Goal: Transaction & Acquisition: Purchase product/service

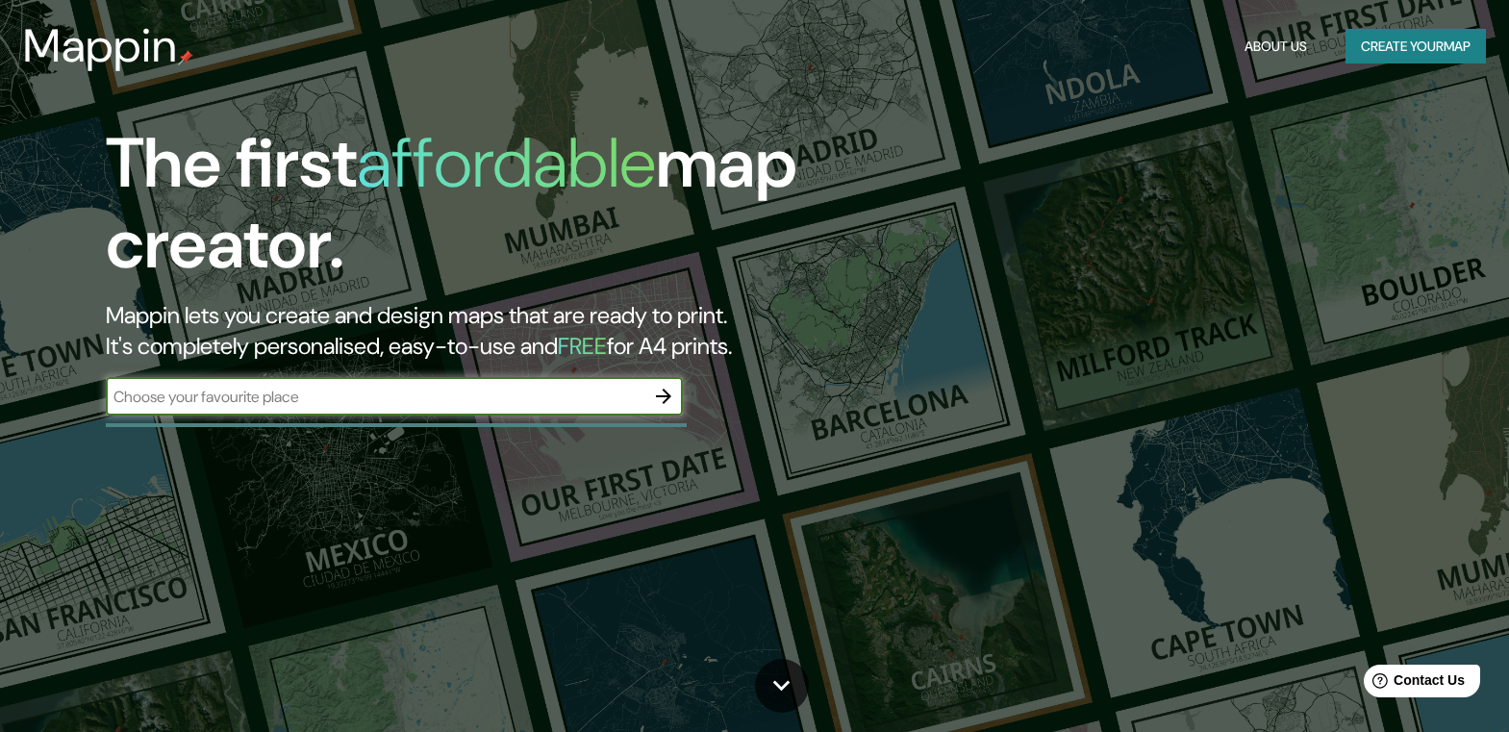
click at [316, 407] on input "text" at bounding box center [375, 397] width 539 height 22
click at [357, 389] on input "text" at bounding box center [375, 397] width 539 height 22
type input "lima"
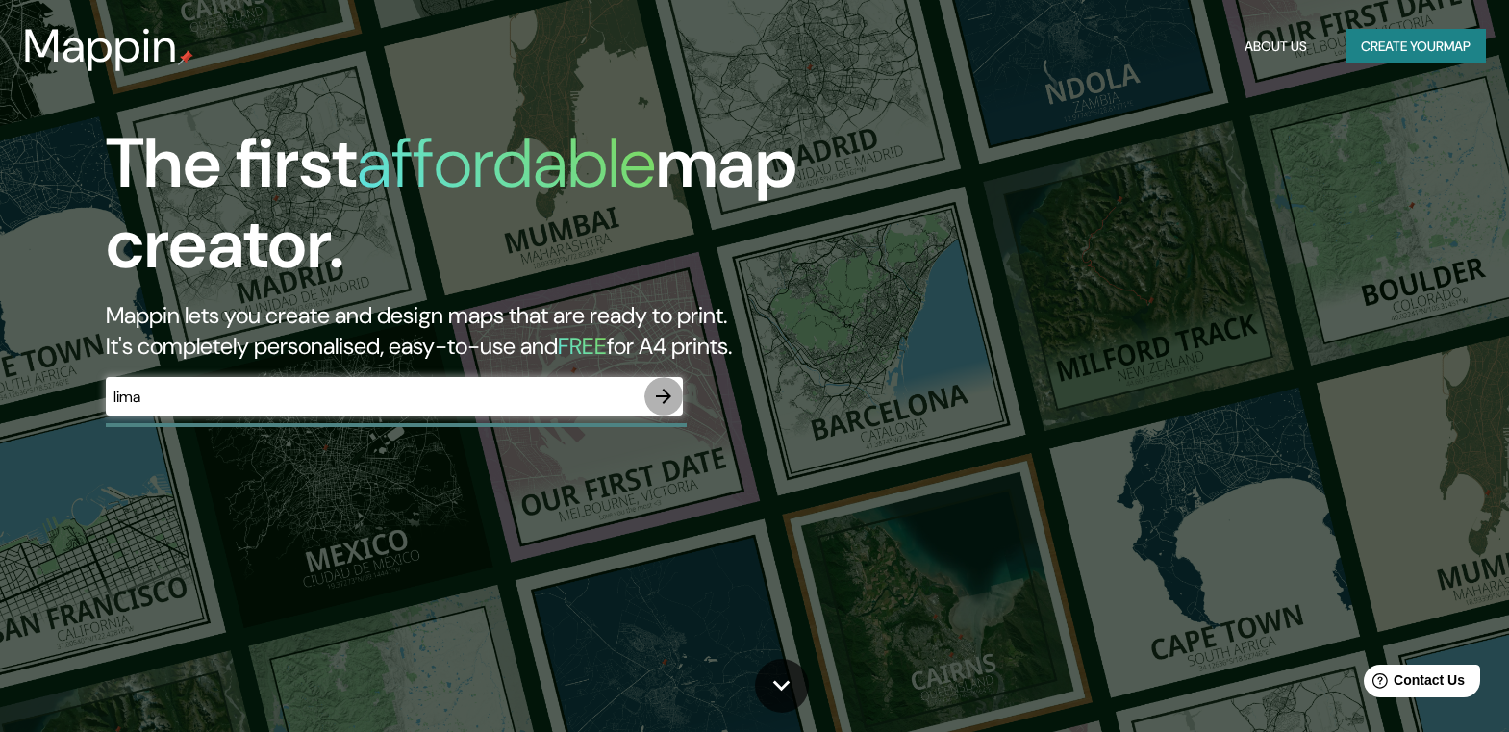
click at [673, 394] on icon "button" at bounding box center [663, 396] width 23 height 23
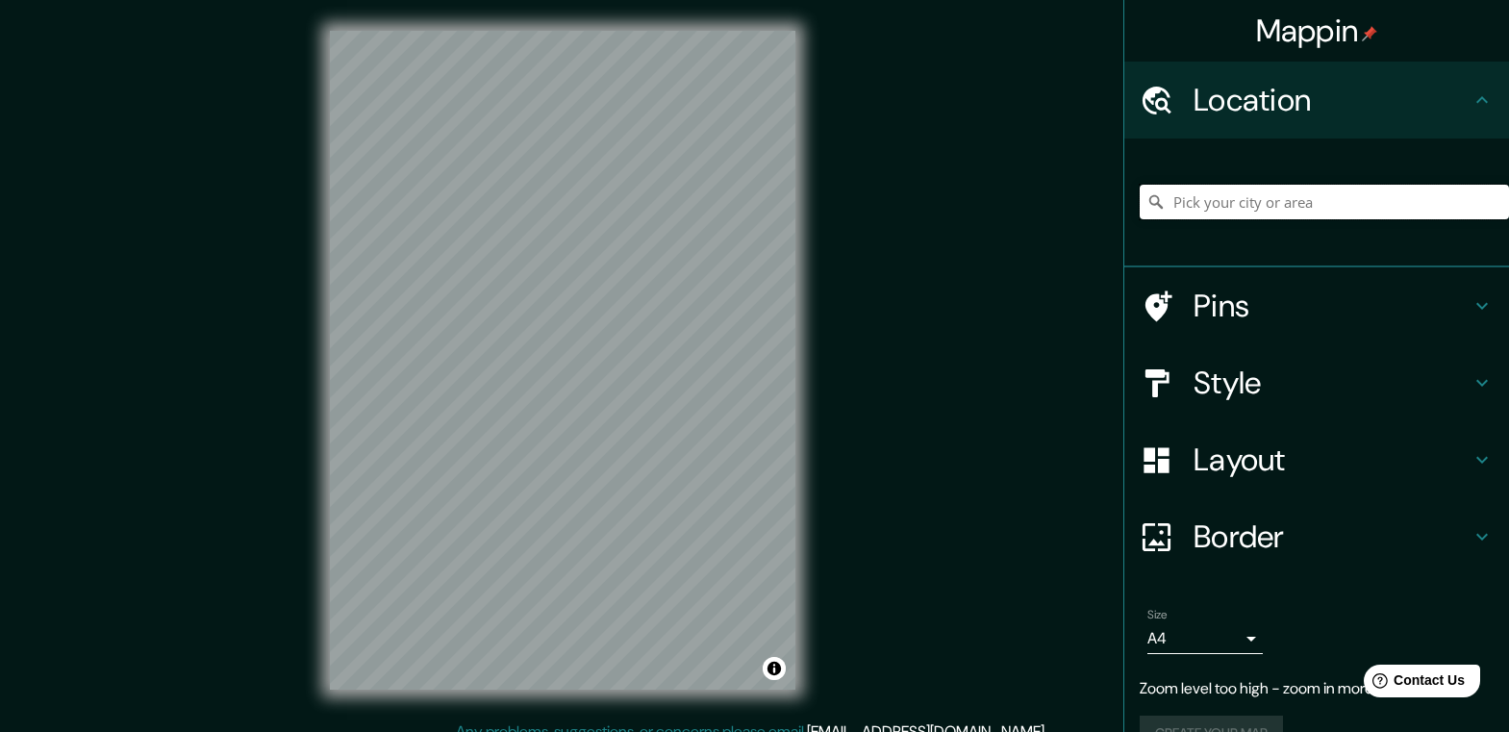
click at [1260, 196] on input "Pick your city or area" at bounding box center [1324, 202] width 369 height 35
click at [1261, 196] on input "Pick your city or area" at bounding box center [1324, 202] width 369 height 35
type input "[GEOGRAPHIC_DATA], [GEOGRAPHIC_DATA], [GEOGRAPHIC_DATA]"
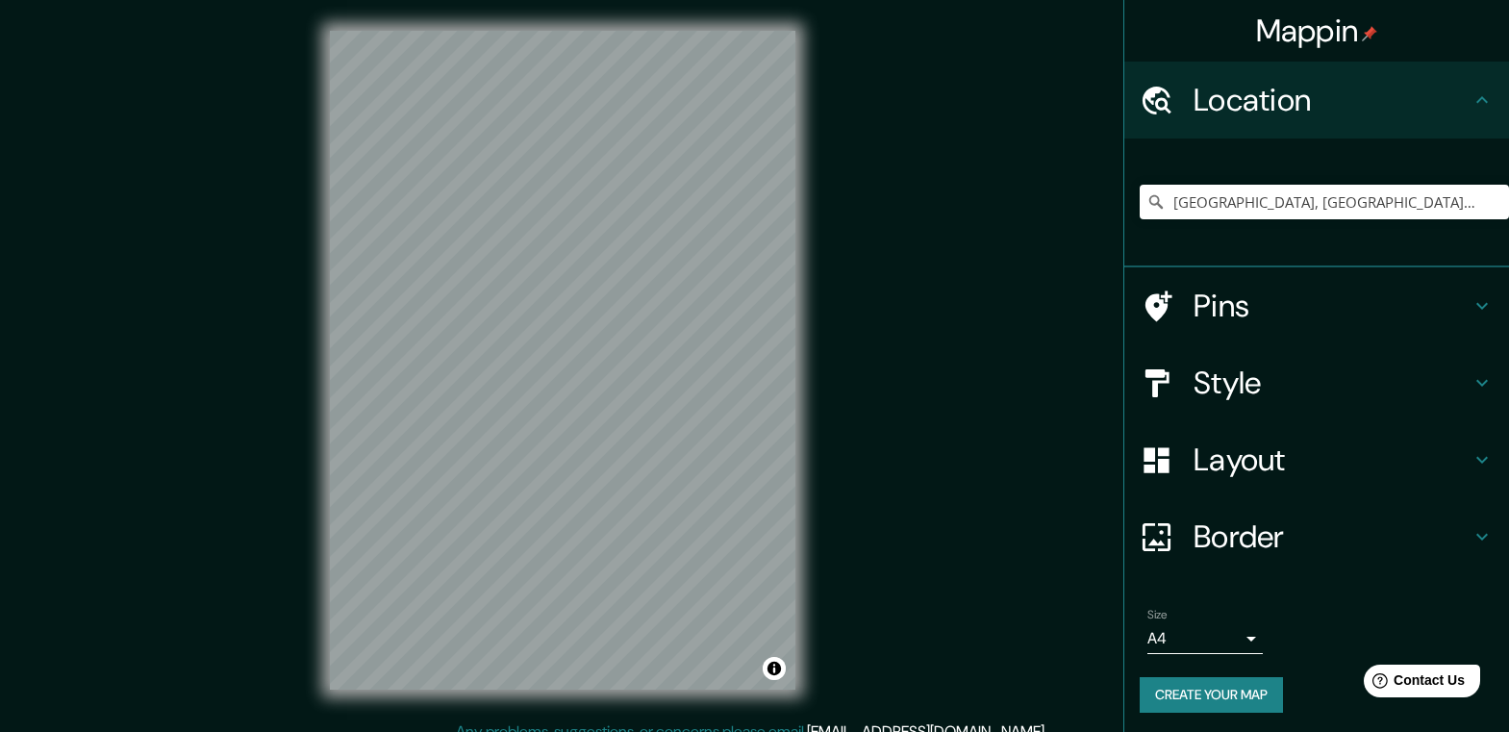
click at [1263, 384] on h4 "Style" at bounding box center [1332, 383] width 277 height 38
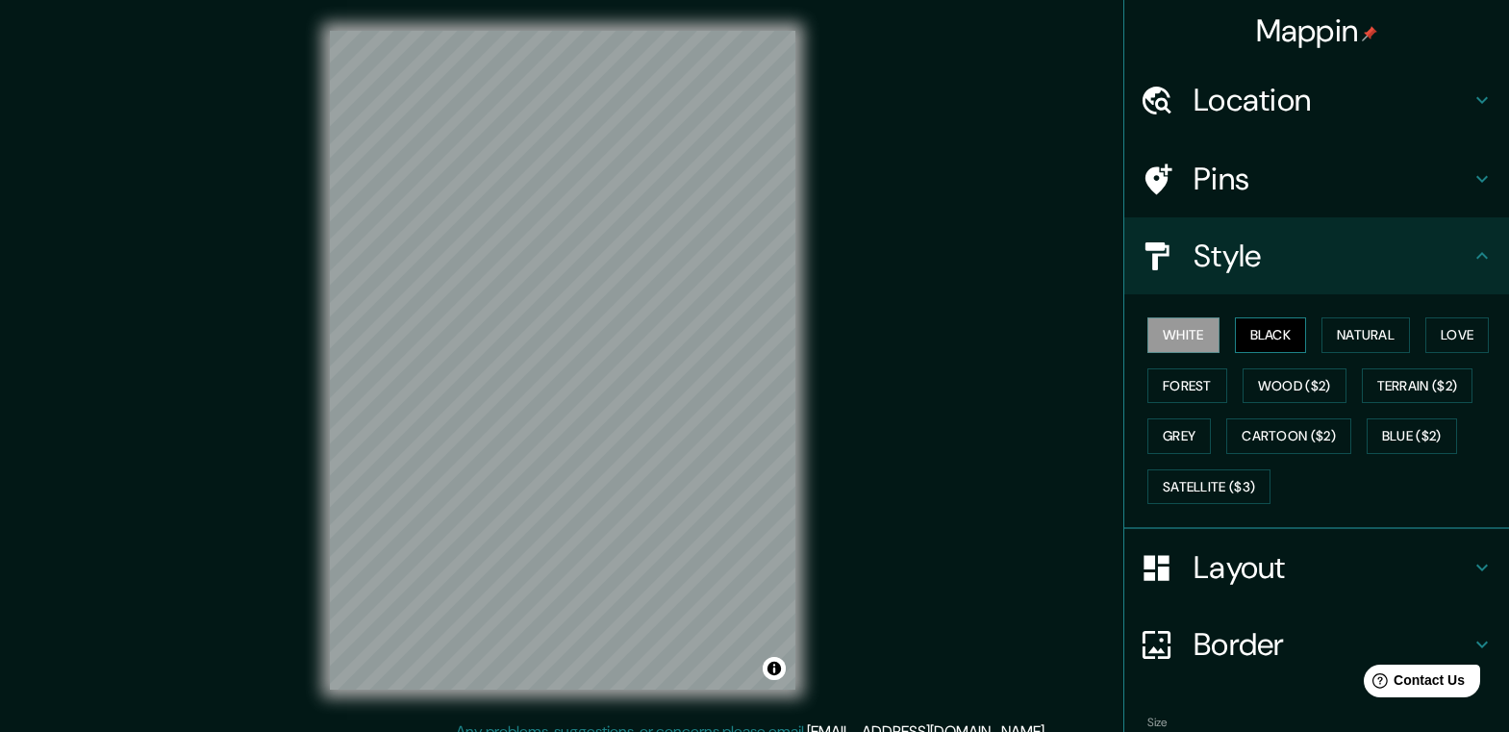
click at [1271, 335] on button "Black" at bounding box center [1271, 335] width 72 height 36
click at [1184, 335] on button "White" at bounding box center [1184, 335] width 72 height 36
click at [1353, 334] on button "Natural" at bounding box center [1366, 335] width 88 height 36
click at [1148, 333] on button "White" at bounding box center [1184, 335] width 72 height 36
click at [1365, 326] on button "Natural" at bounding box center [1366, 335] width 88 height 36
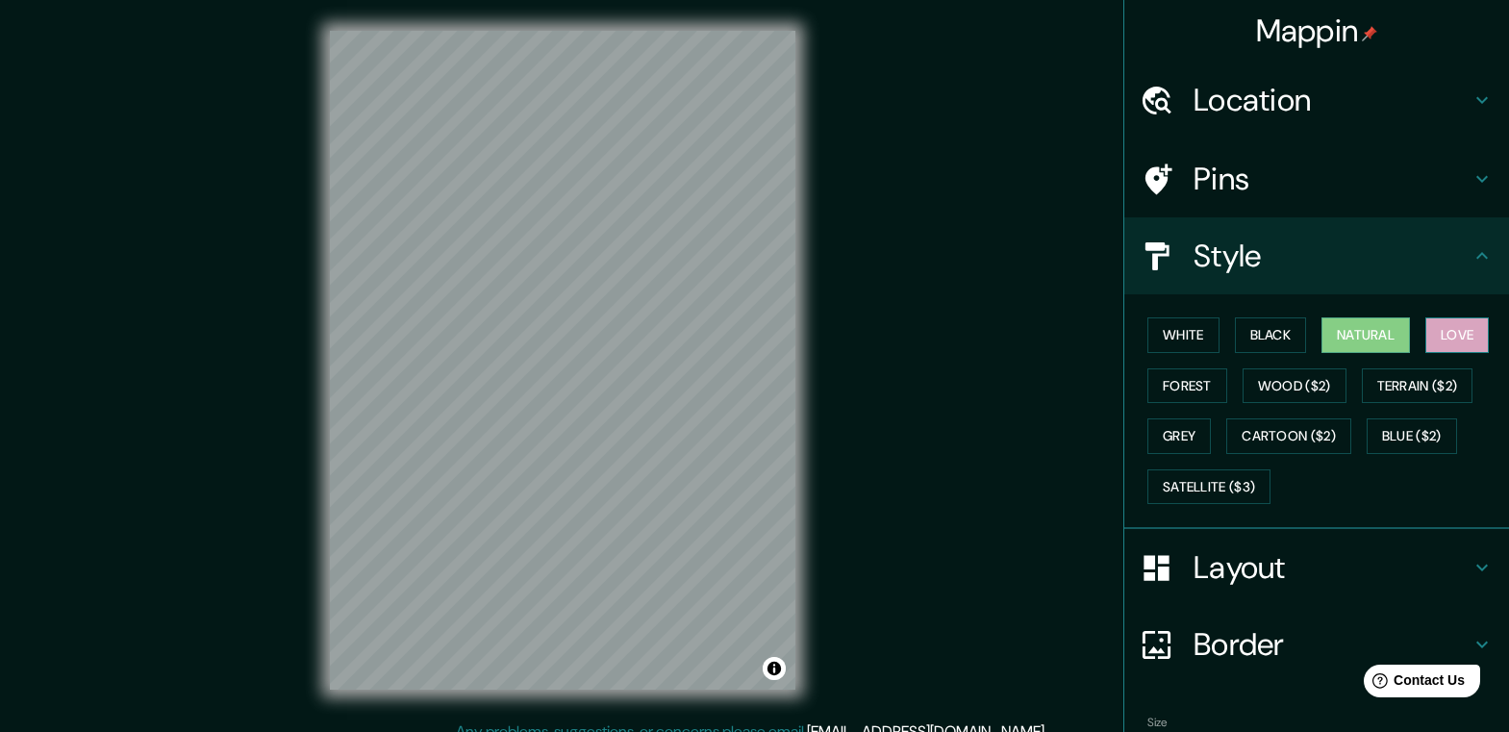
click at [1435, 338] on button "Love" at bounding box center [1457, 335] width 63 height 36
click at [1178, 383] on button "Forest" at bounding box center [1188, 386] width 80 height 36
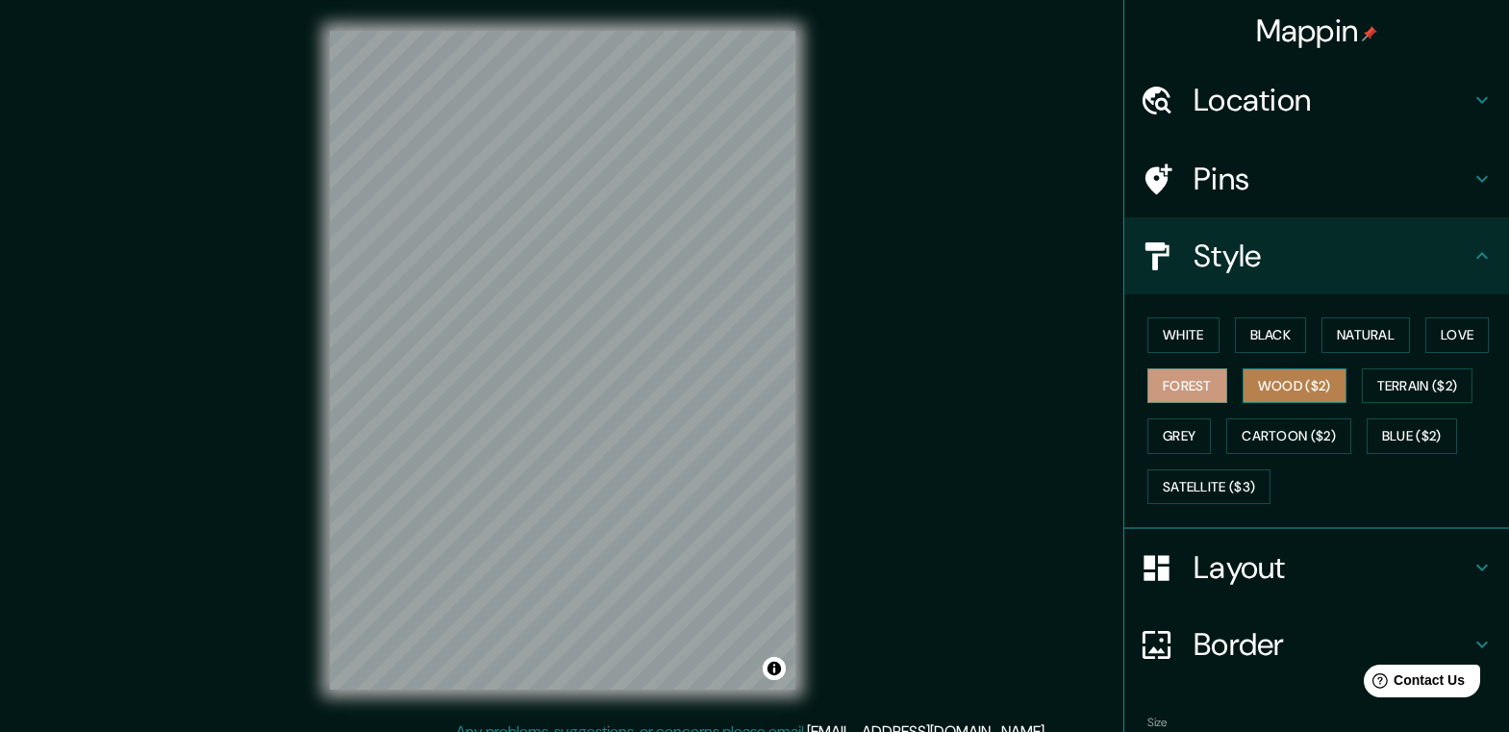
click at [1286, 386] on button "Wood ($2)" at bounding box center [1295, 386] width 104 height 36
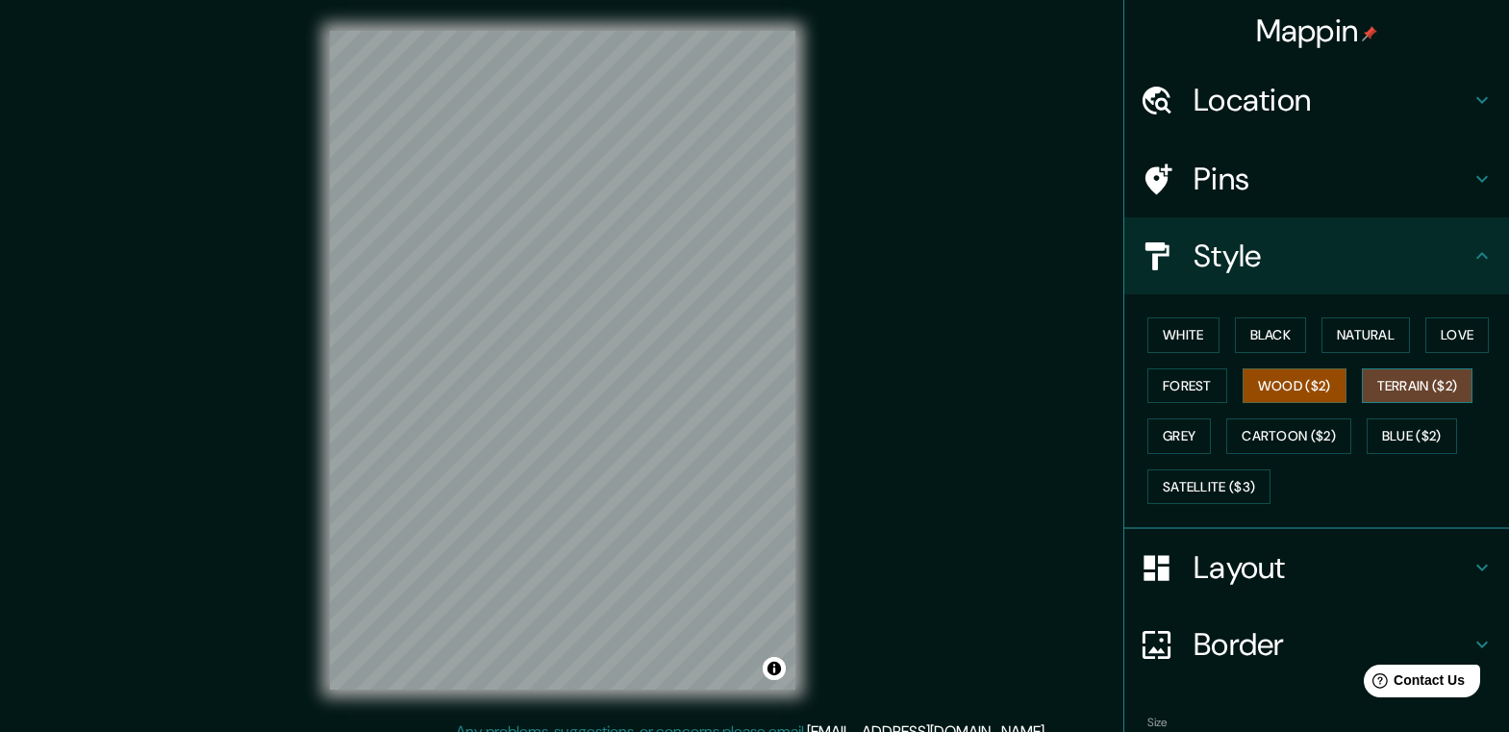
click at [1413, 381] on button "Terrain ($2)" at bounding box center [1418, 386] width 112 height 36
click at [1156, 430] on button "Grey" at bounding box center [1179, 436] width 63 height 36
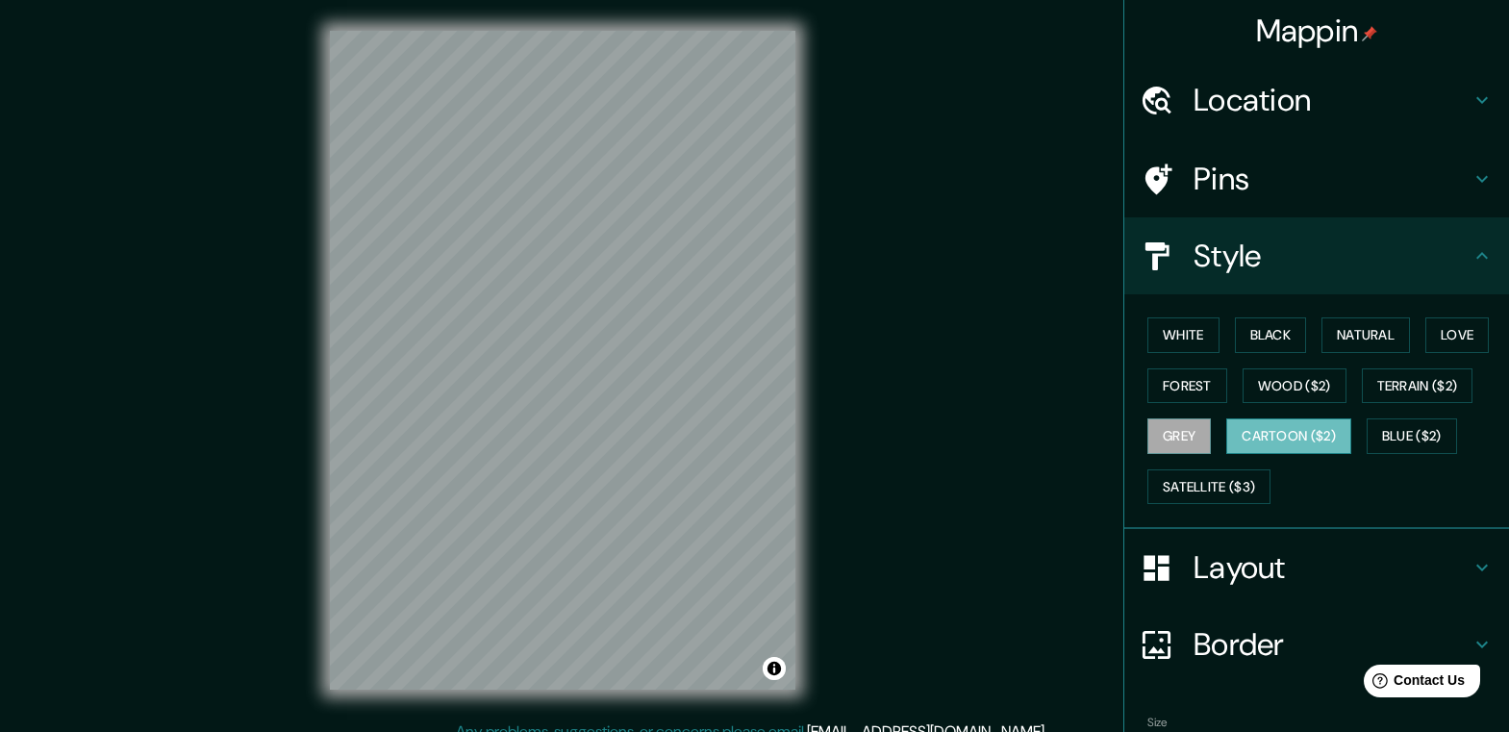
click at [1277, 436] on button "Cartoon ($2)" at bounding box center [1288, 436] width 125 height 36
click at [1374, 431] on button "Blue ($2)" at bounding box center [1412, 436] width 90 height 36
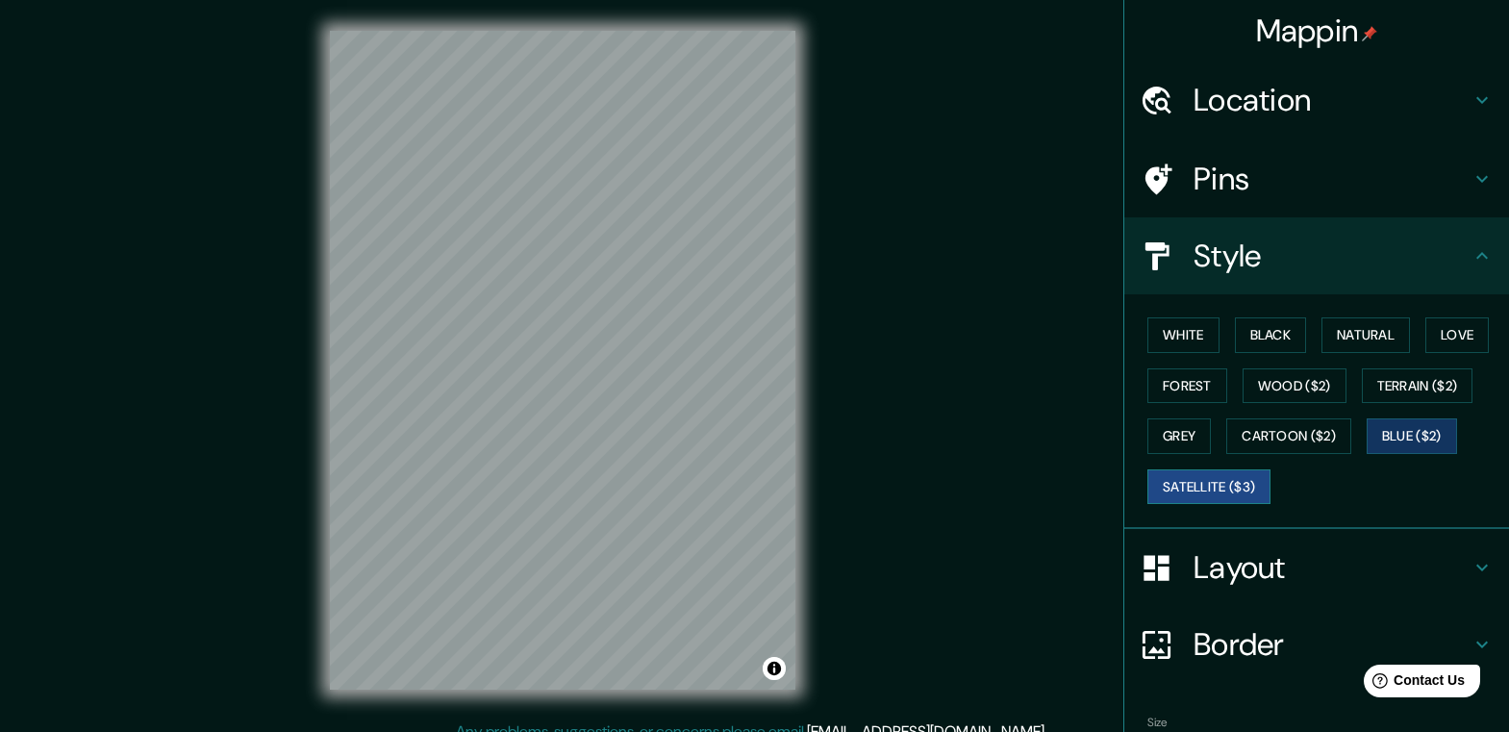
click at [1194, 480] on button "Satellite ($3)" at bounding box center [1209, 487] width 123 height 36
click at [1148, 443] on button "Grey" at bounding box center [1179, 436] width 63 height 36
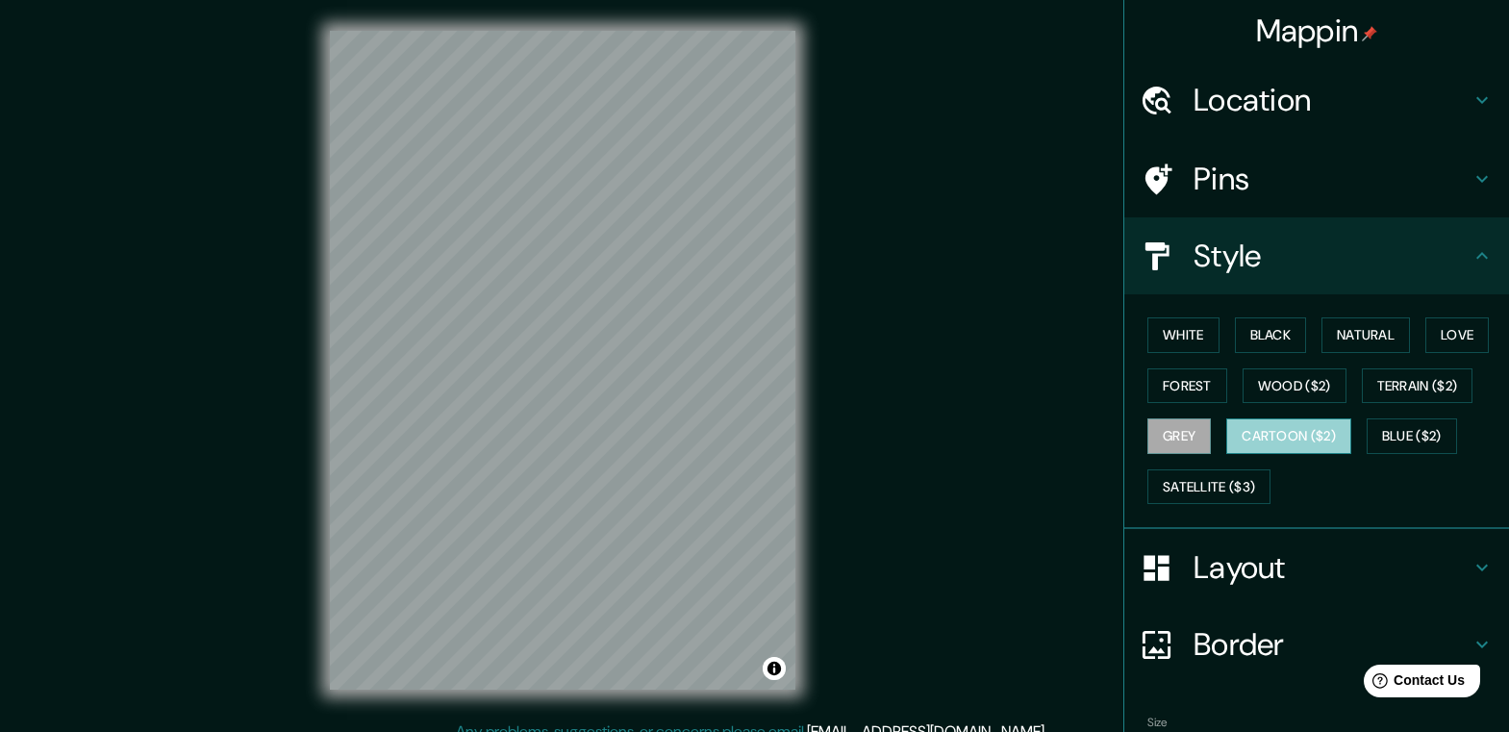
click at [1260, 429] on button "Cartoon ($2)" at bounding box center [1288, 436] width 125 height 36
click at [901, 308] on div "Mappin Location [GEOGRAPHIC_DATA], [GEOGRAPHIC_DATA], [GEOGRAPHIC_DATA] [GEOGRA…" at bounding box center [754, 375] width 1509 height 751
click at [1168, 330] on button "White" at bounding box center [1184, 335] width 72 height 36
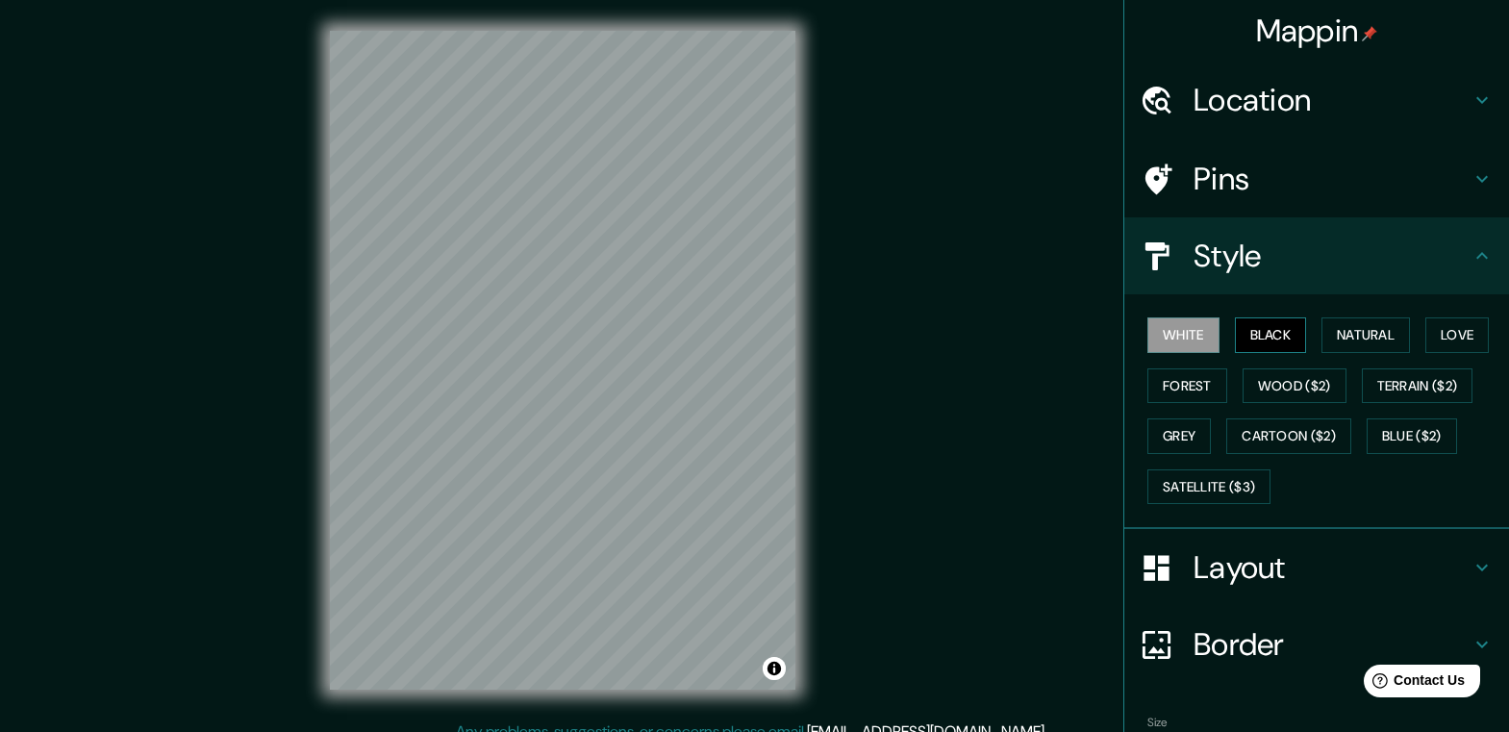
click at [1279, 345] on button "Black" at bounding box center [1271, 335] width 72 height 36
click at [1342, 337] on button "Natural" at bounding box center [1366, 335] width 88 height 36
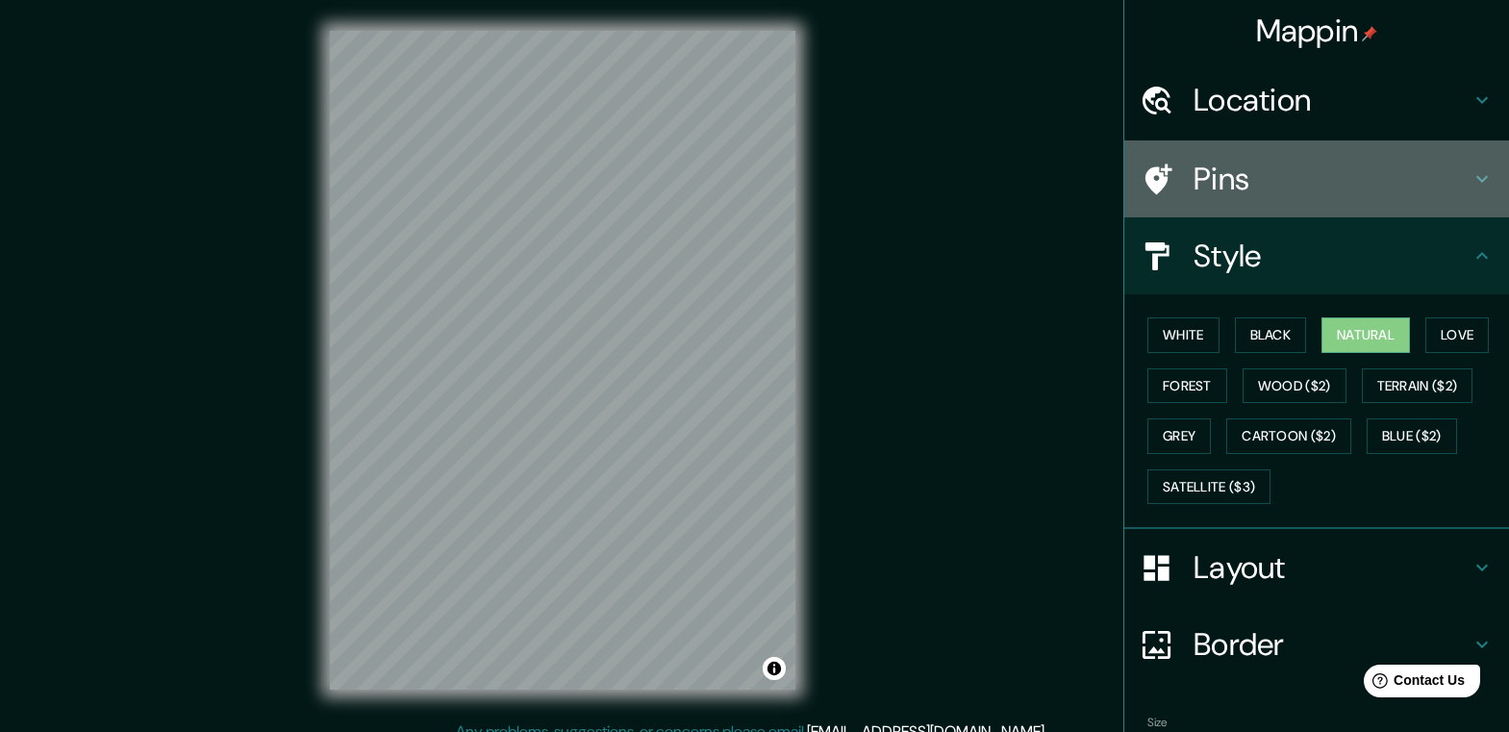
click at [1235, 185] on h4 "Pins" at bounding box center [1332, 179] width 277 height 38
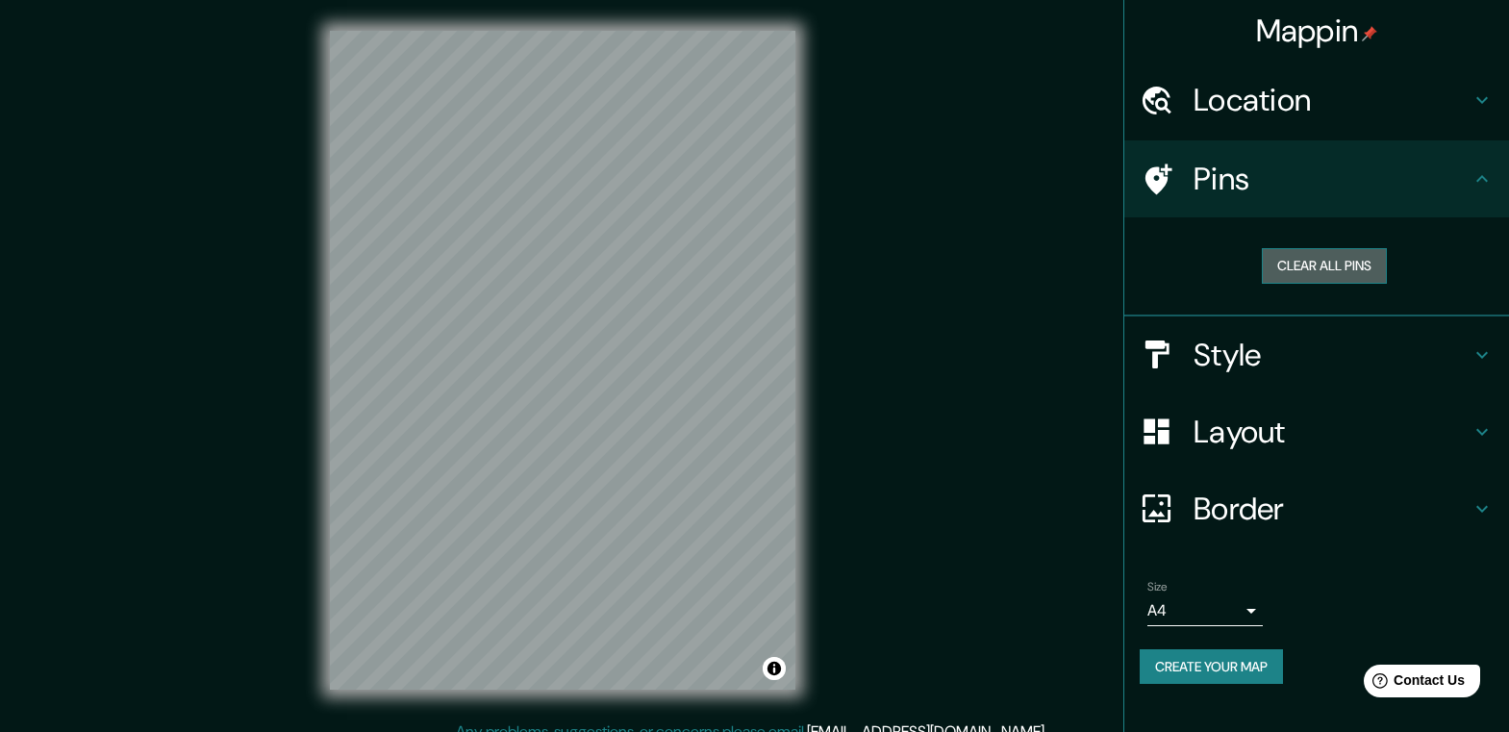
click at [1324, 267] on button "Clear all pins" at bounding box center [1324, 266] width 125 height 36
click at [1259, 103] on h4 "Location" at bounding box center [1332, 100] width 277 height 38
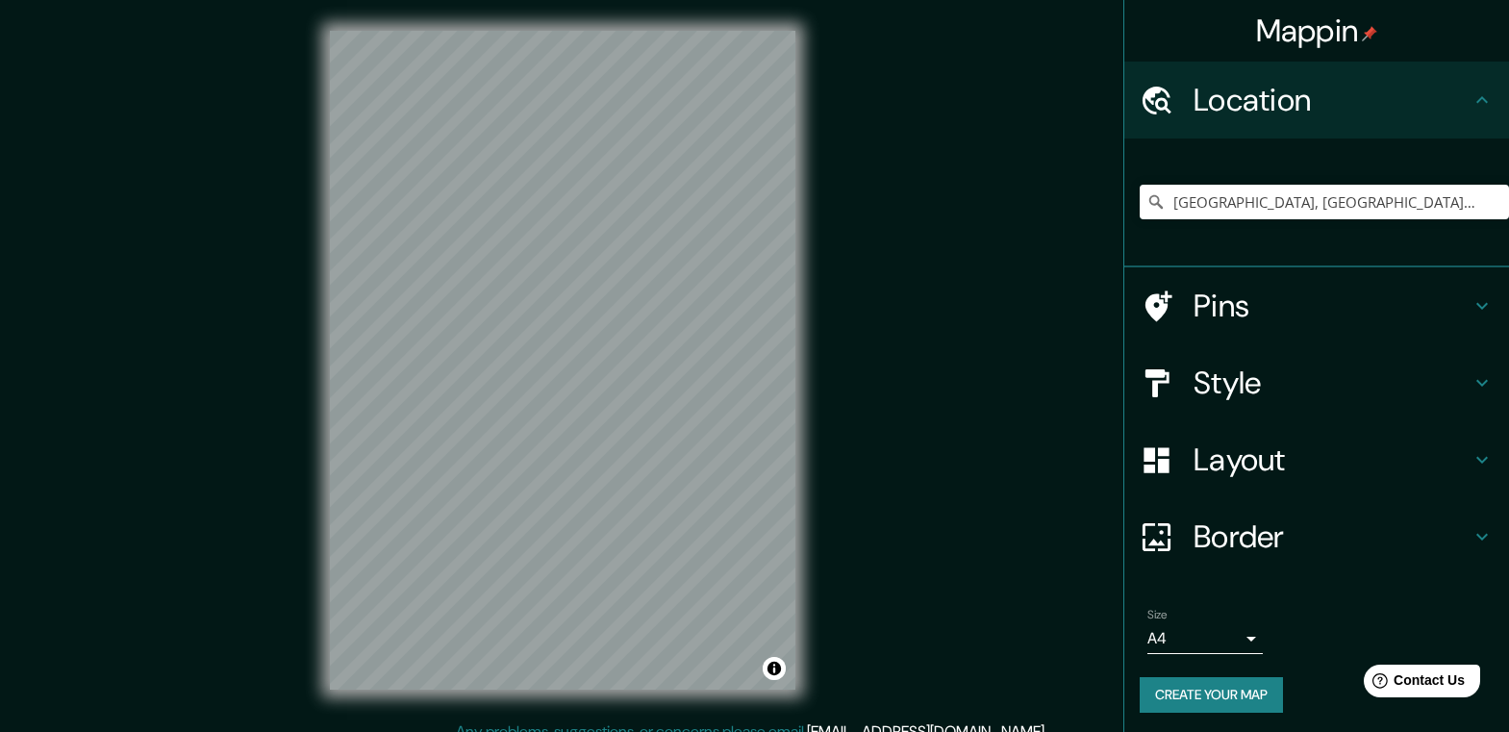
click at [1079, 405] on div "Mappin Location [GEOGRAPHIC_DATA], [GEOGRAPHIC_DATA], [GEOGRAPHIC_DATA] [GEOGRA…" at bounding box center [754, 375] width 1509 height 751
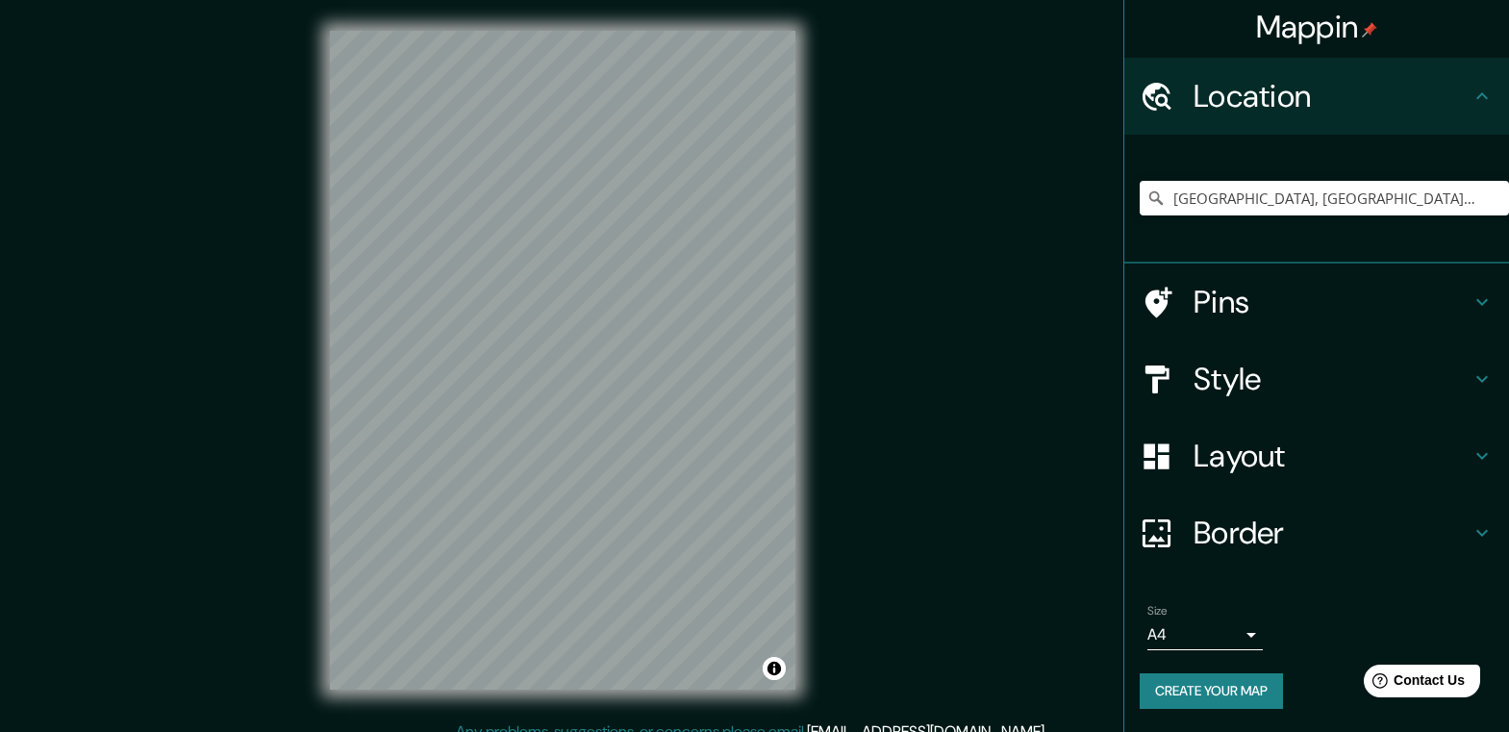
scroll to position [19, 0]
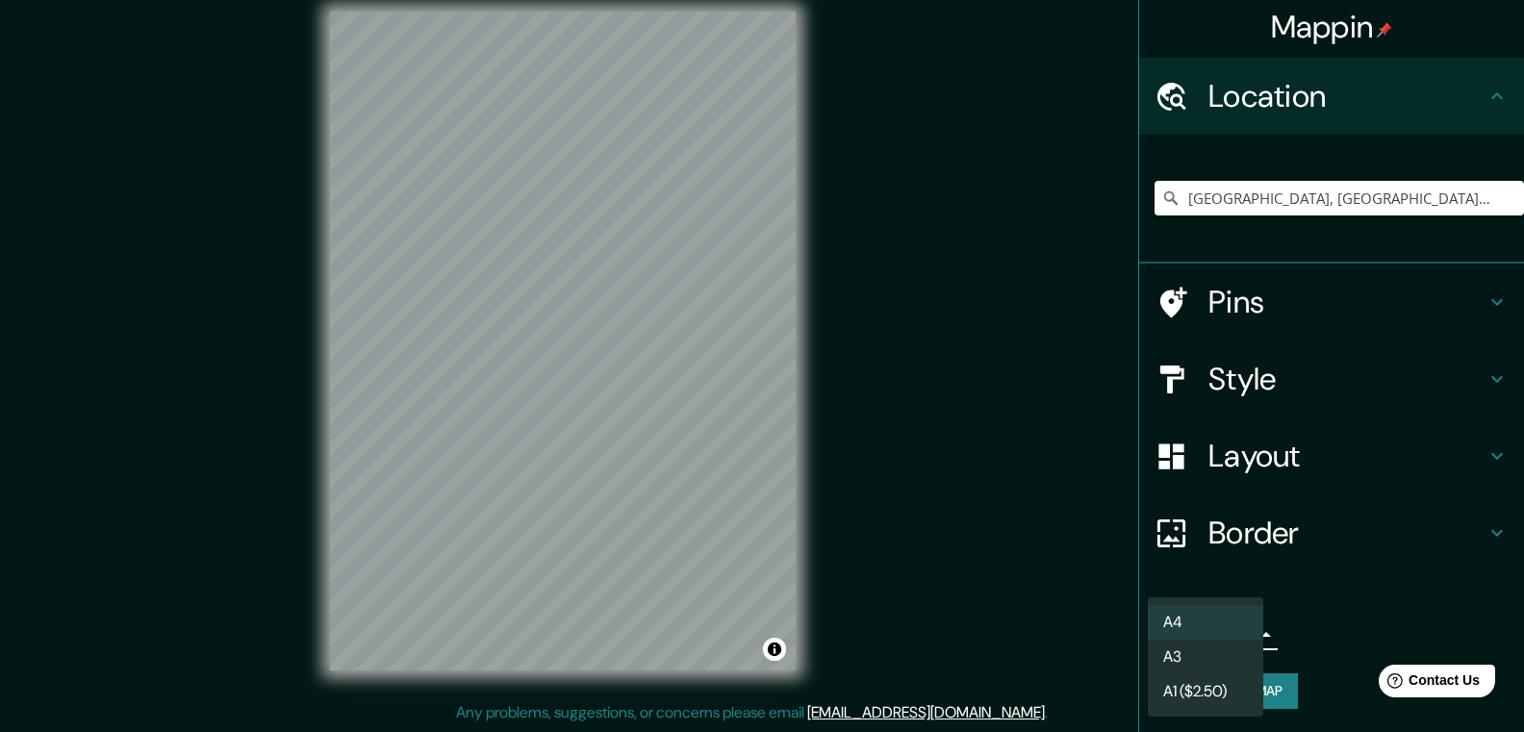
click at [1246, 637] on body "Mappin Location [GEOGRAPHIC_DATA], [GEOGRAPHIC_DATA], [GEOGRAPHIC_DATA] [GEOGRA…" at bounding box center [762, 347] width 1524 height 732
click at [987, 546] on div at bounding box center [762, 366] width 1524 height 732
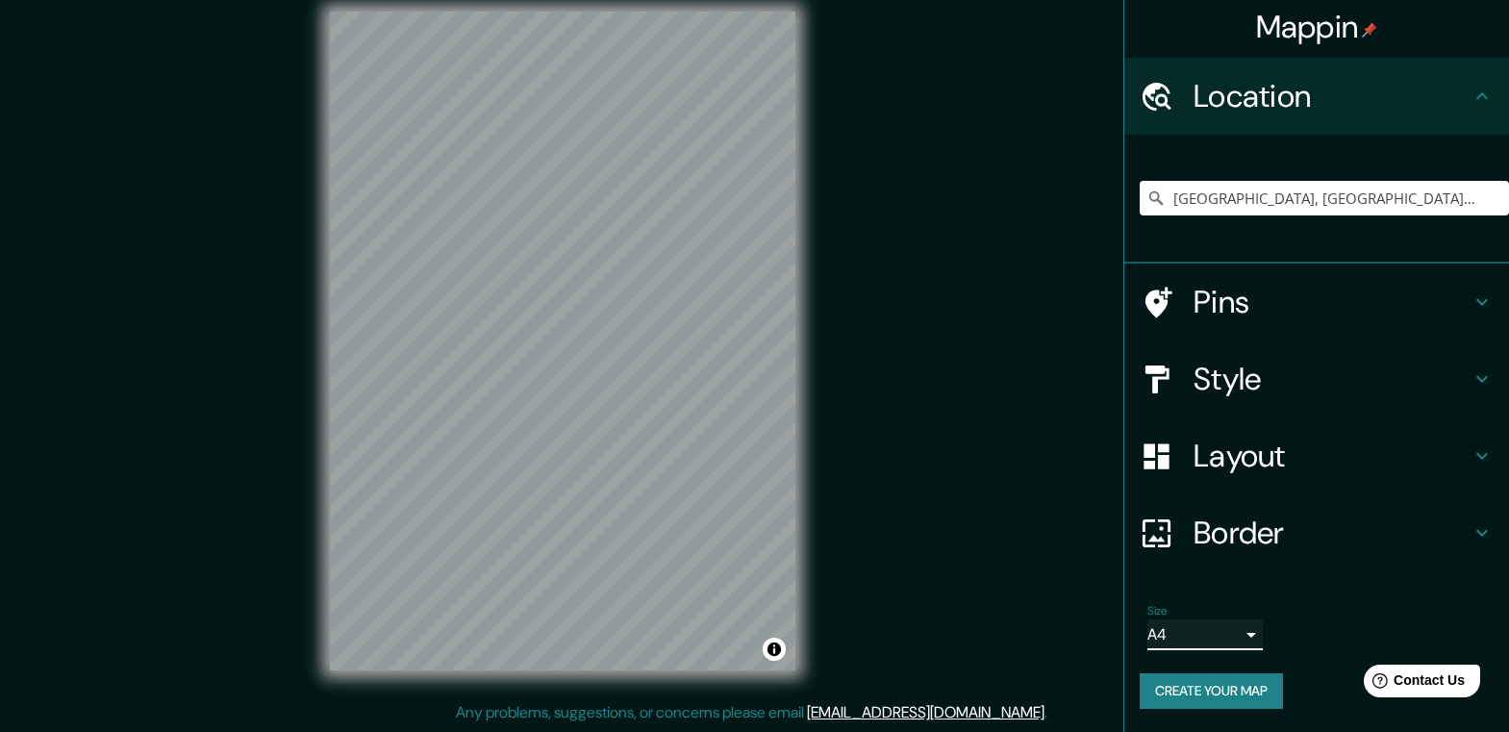
scroll to position [0, 0]
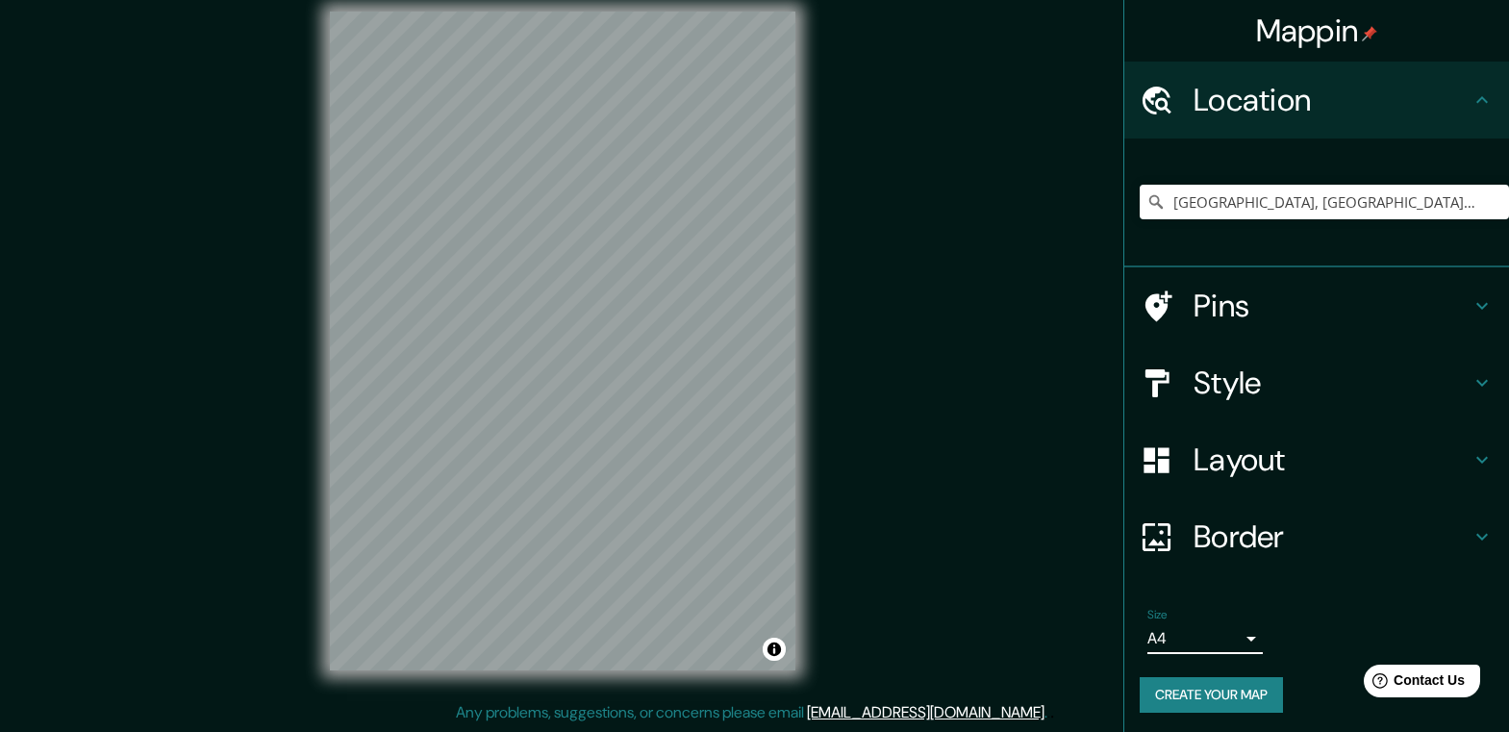
click at [113, 193] on div "Mappin Location [GEOGRAPHIC_DATA], [GEOGRAPHIC_DATA], [GEOGRAPHIC_DATA] [GEOGRA…" at bounding box center [754, 356] width 1509 height 751
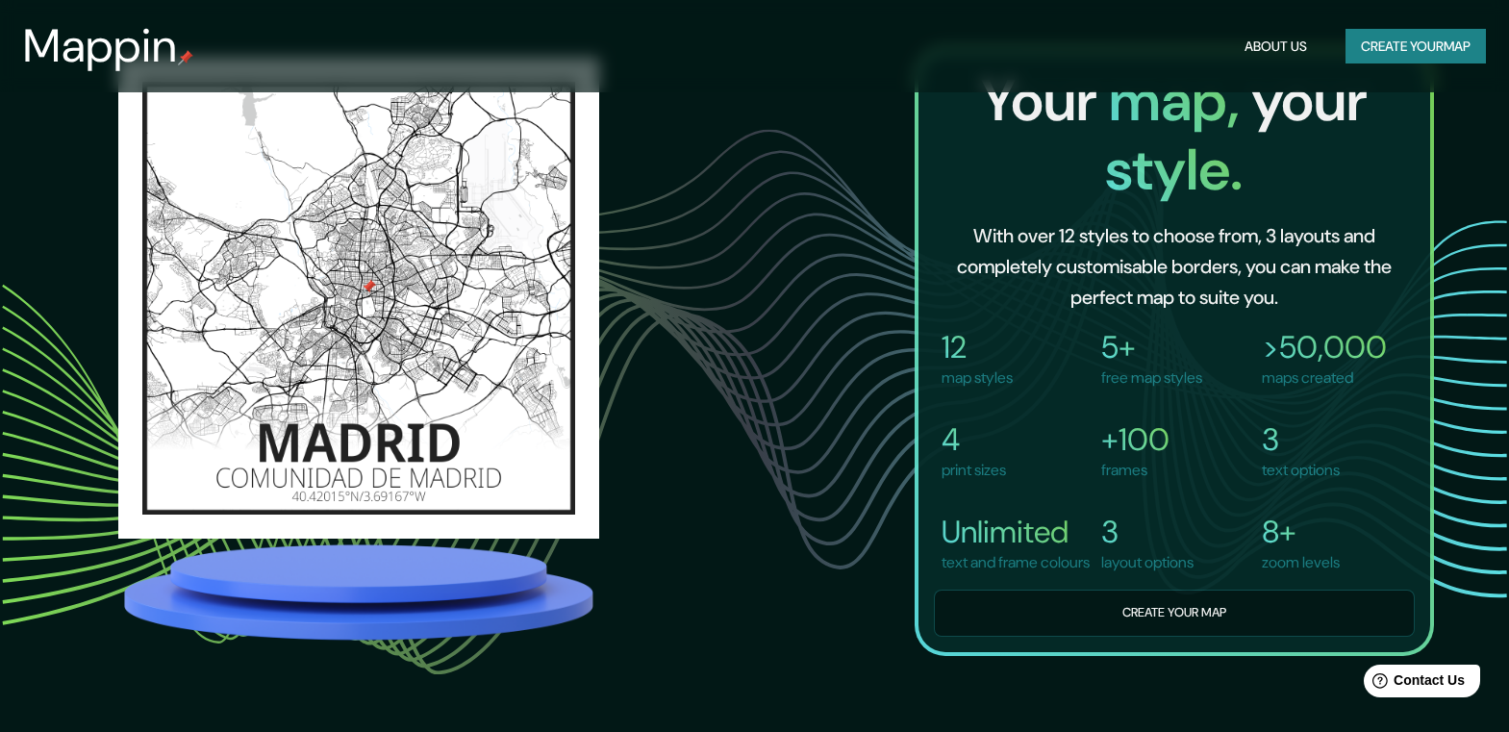
scroll to position [1443, 0]
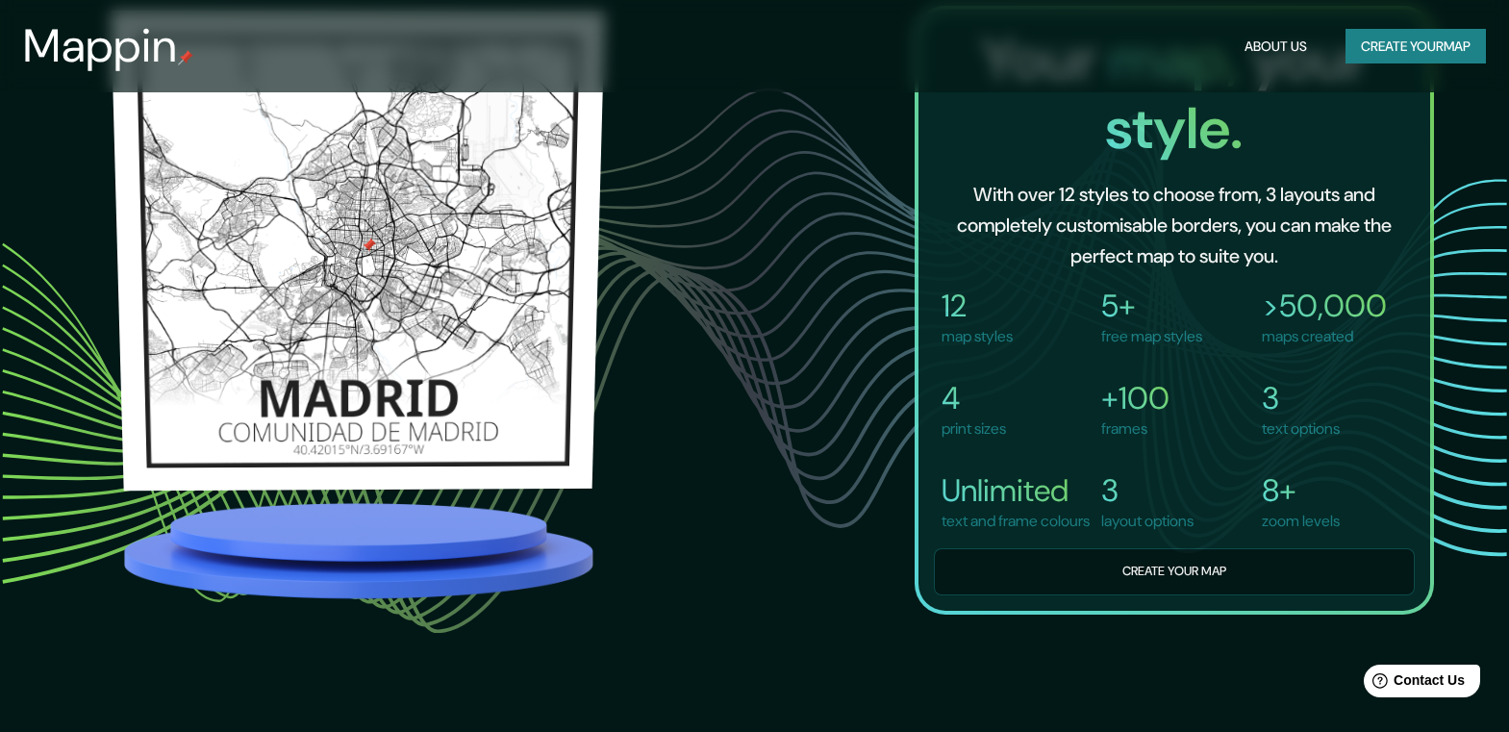
click at [369, 330] on img at bounding box center [358, 251] width 494 height 480
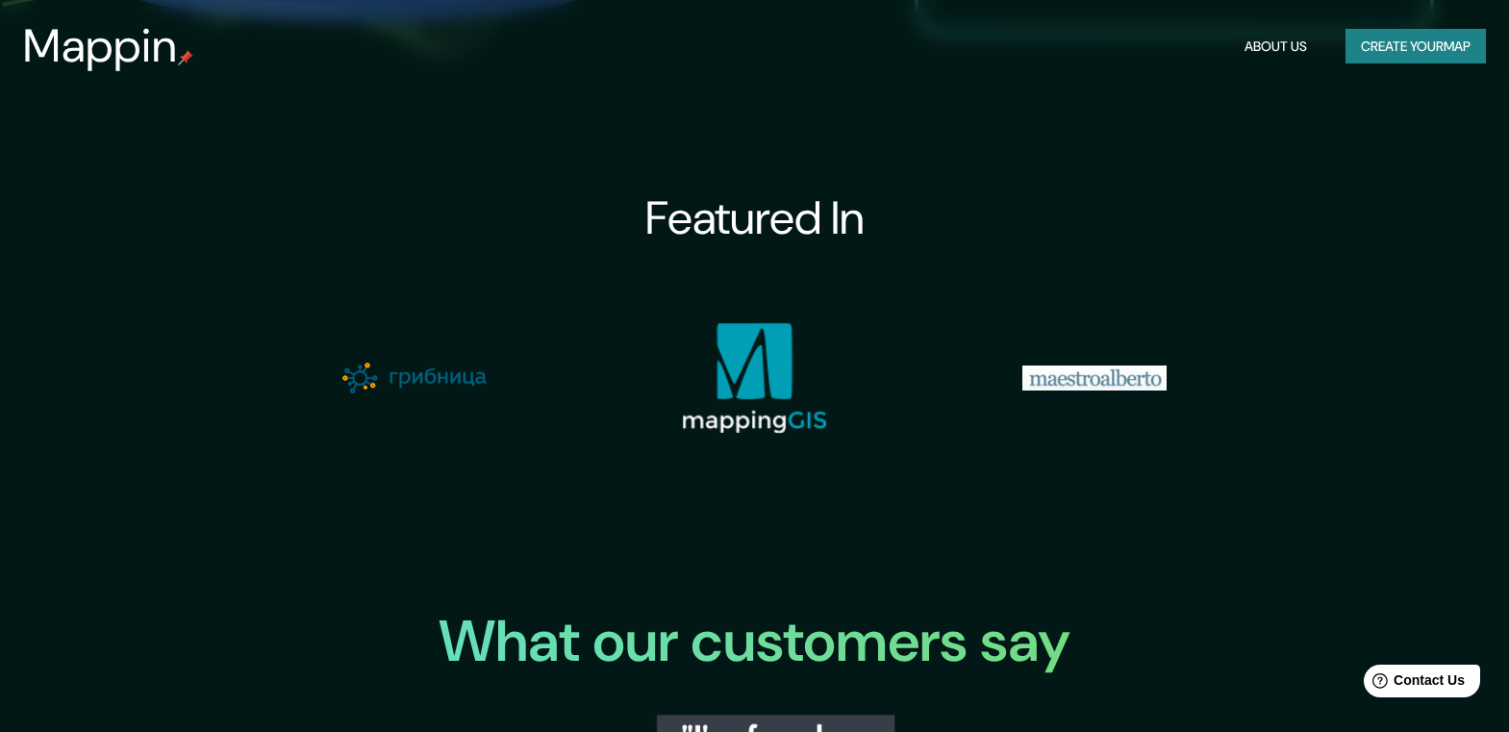
scroll to position [1924, 0]
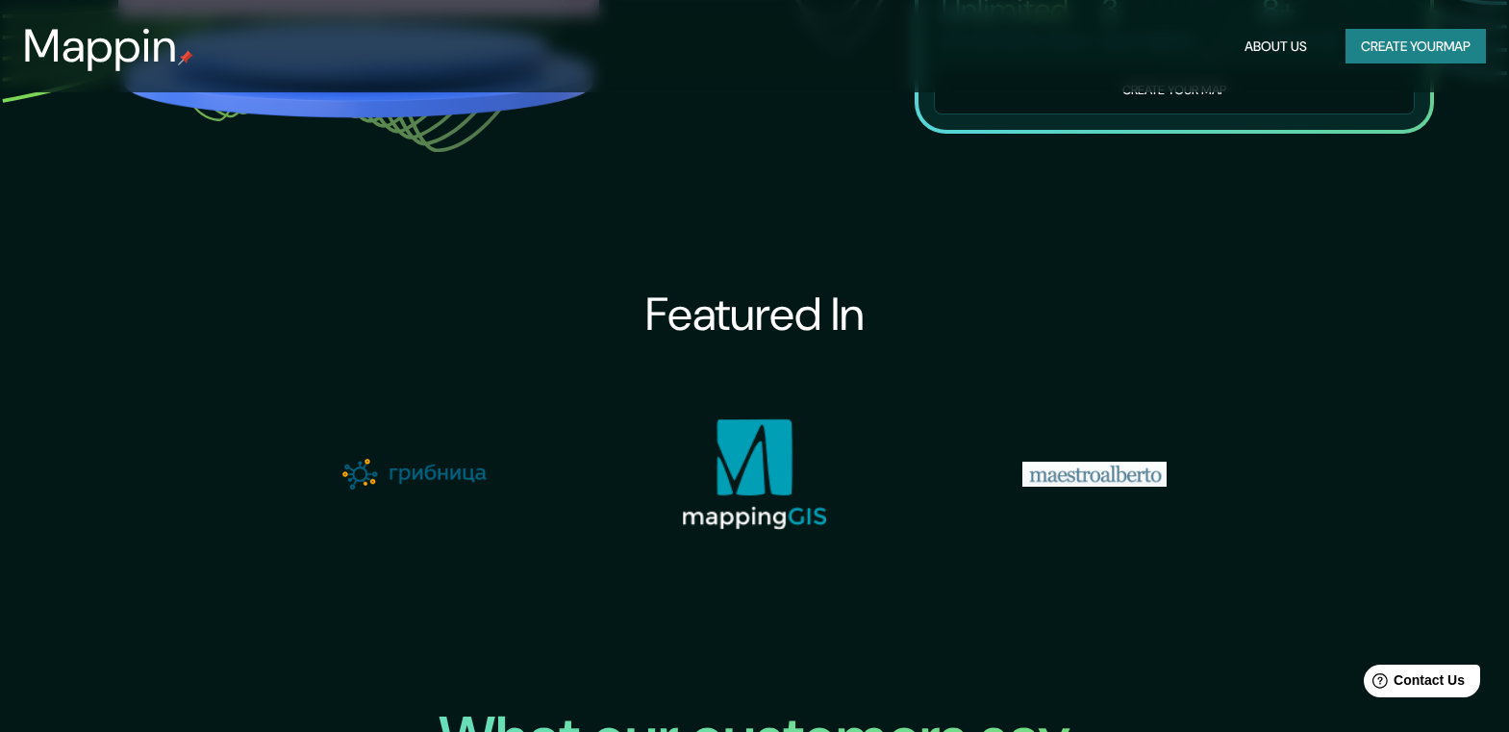
click at [758, 459] on img at bounding box center [754, 474] width 144 height 112
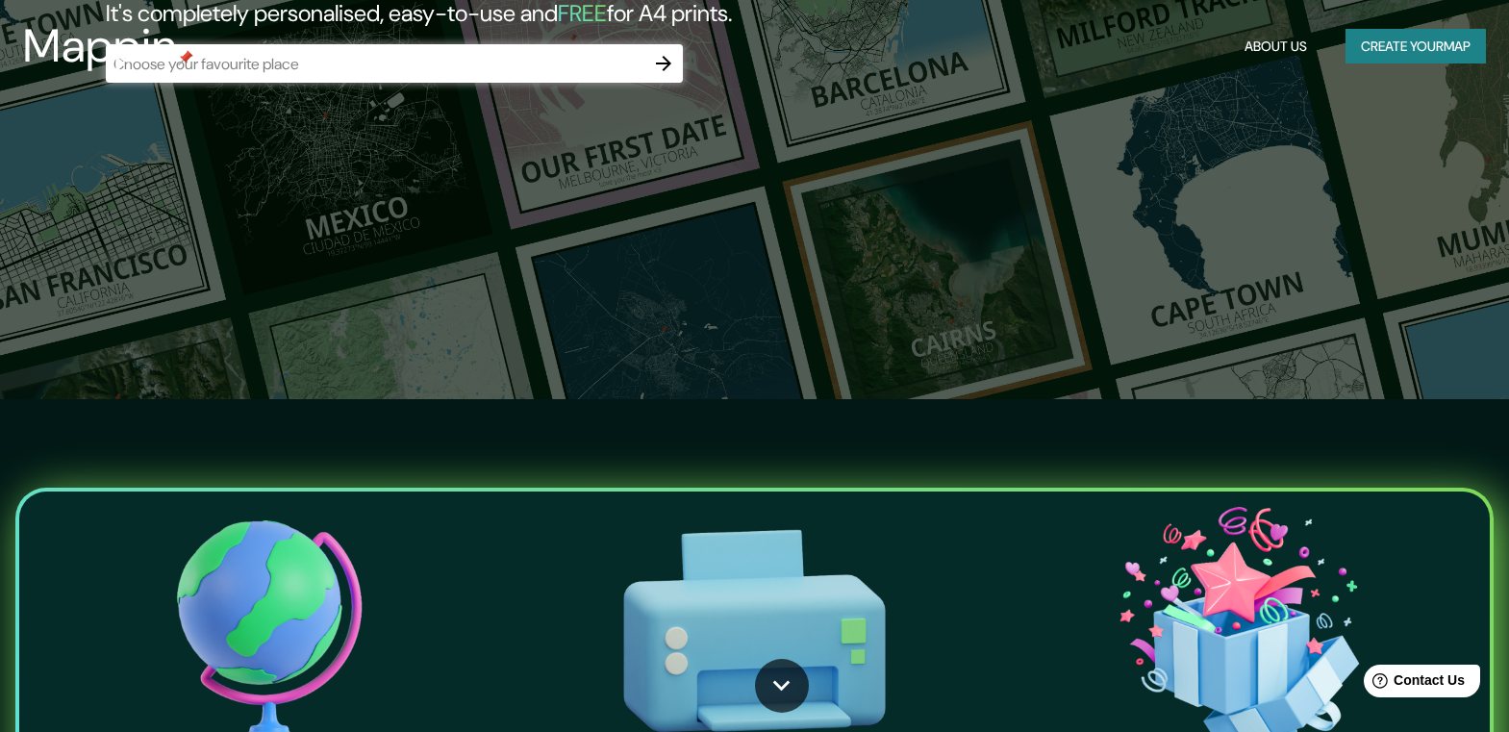
scroll to position [0, 0]
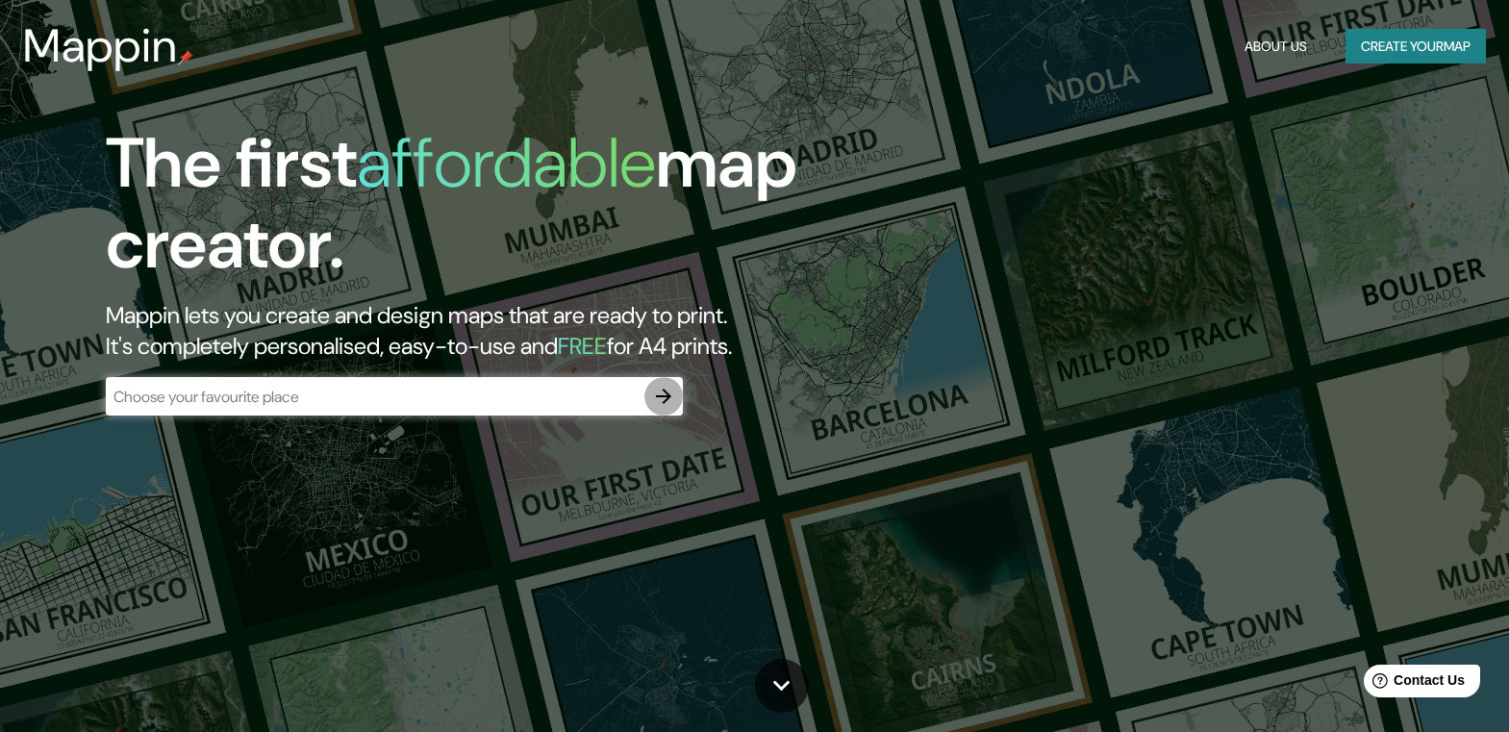
click at [673, 395] on icon "button" at bounding box center [663, 396] width 23 height 23
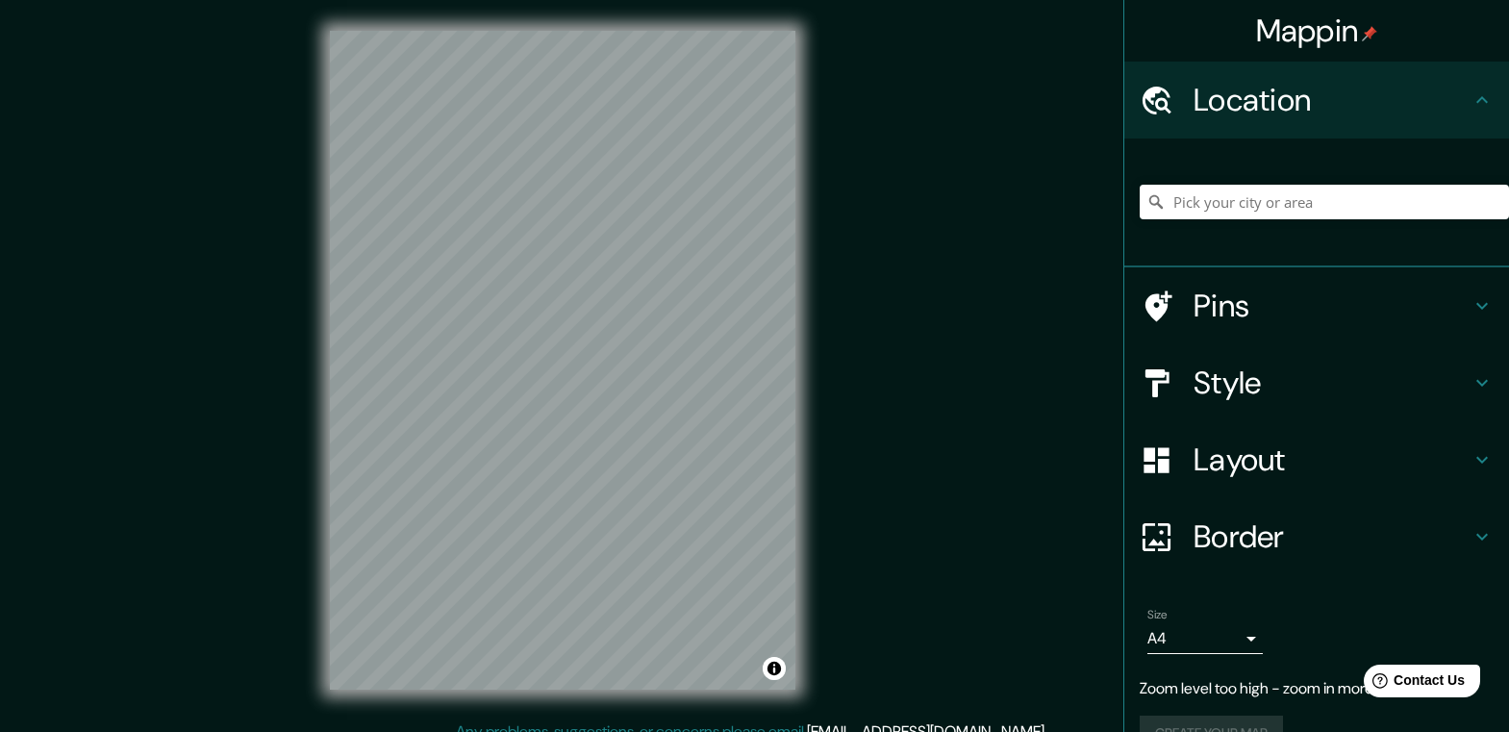
click at [887, 301] on div "Mappin Location Pins Style Layout Border Choose a border. Hint : you can make l…" at bounding box center [754, 375] width 1509 height 751
